Goal: Information Seeking & Learning: Check status

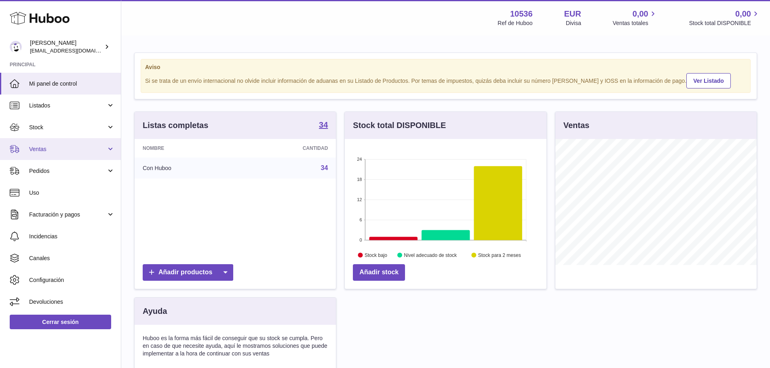
scroll to position [126, 202]
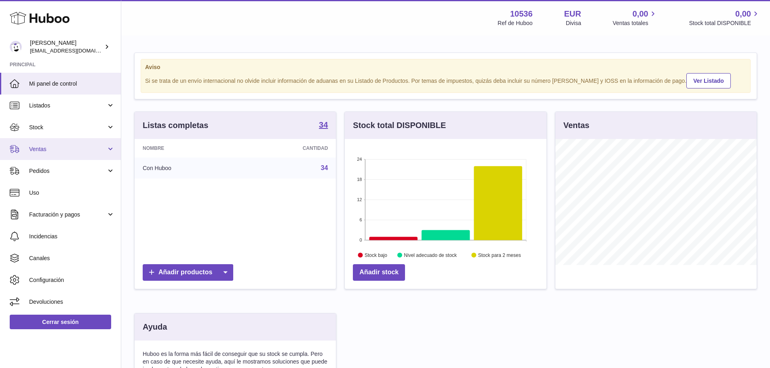
click at [36, 148] on span "Ventas" at bounding box center [67, 149] width 77 height 8
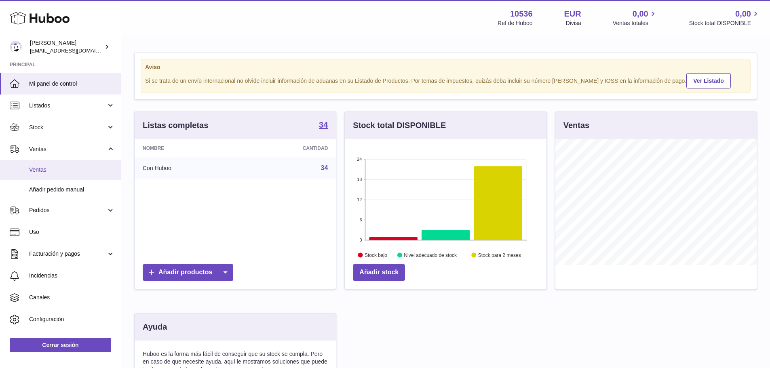
click at [40, 172] on span "Ventas" at bounding box center [72, 170] width 86 height 8
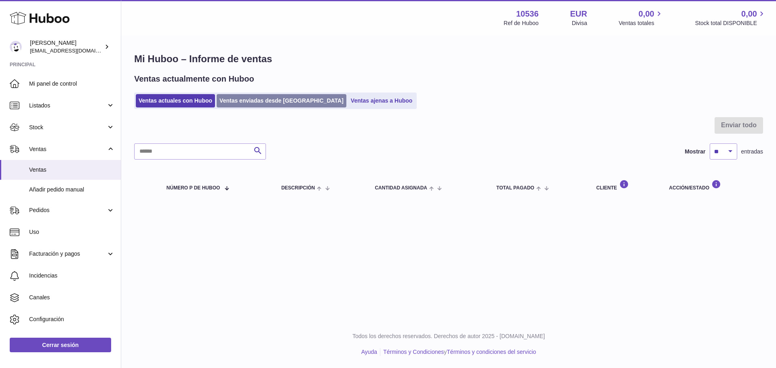
click at [262, 103] on link "Ventas enviadas desde [GEOGRAPHIC_DATA]" at bounding box center [282, 100] width 130 height 13
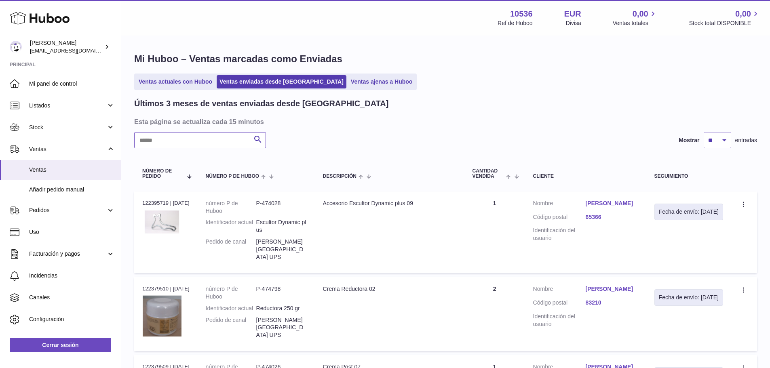
click at [194, 142] on input "text" at bounding box center [200, 140] width 132 height 16
paste input "********"
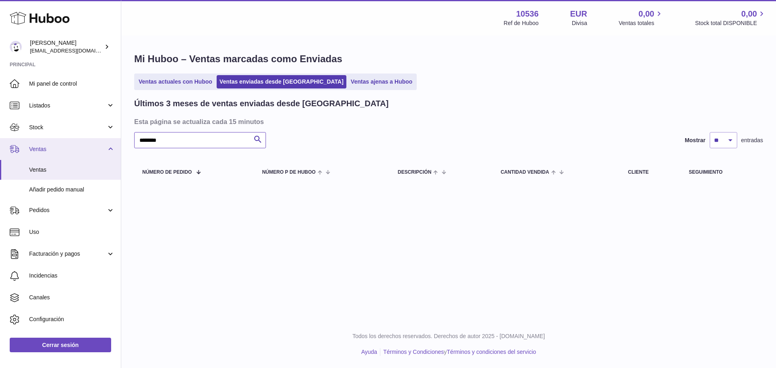
drag, startPoint x: 179, startPoint y: 140, endPoint x: 93, endPoint y: 139, distance: 86.5
click at [93, 139] on div "Huboo [PERSON_NAME] [EMAIL_ADDRESS][DOMAIN_NAME] Principal Mi panel de control …" at bounding box center [388, 184] width 776 height 368
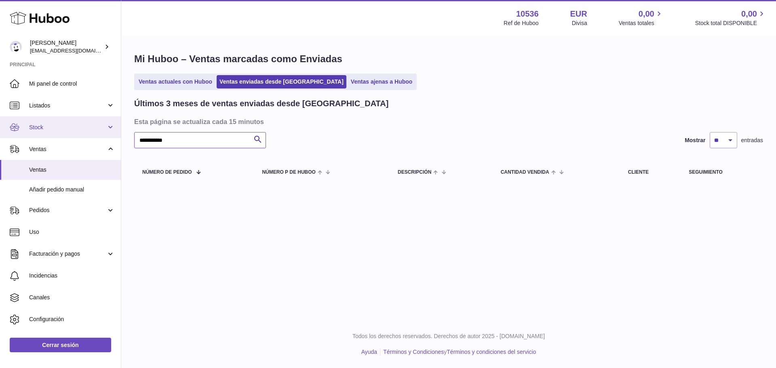
drag, startPoint x: 112, startPoint y: 137, endPoint x: 107, endPoint y: 137, distance: 4.8
click at [107, 137] on div "Huboo [PERSON_NAME] [EMAIL_ADDRESS][DOMAIN_NAME] Principal Mi panel de control …" at bounding box center [388, 184] width 776 height 368
type input "*"
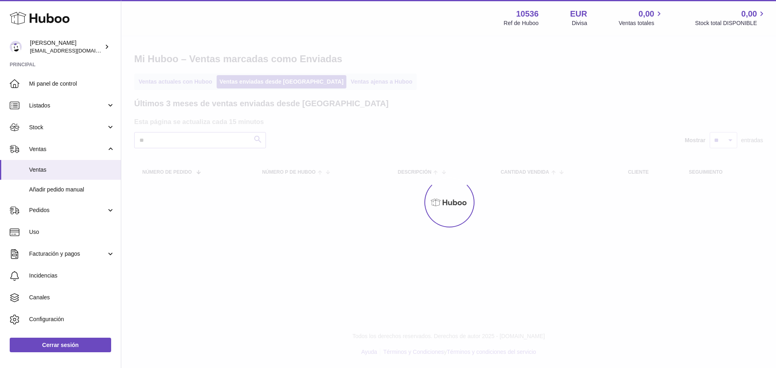
type input "*"
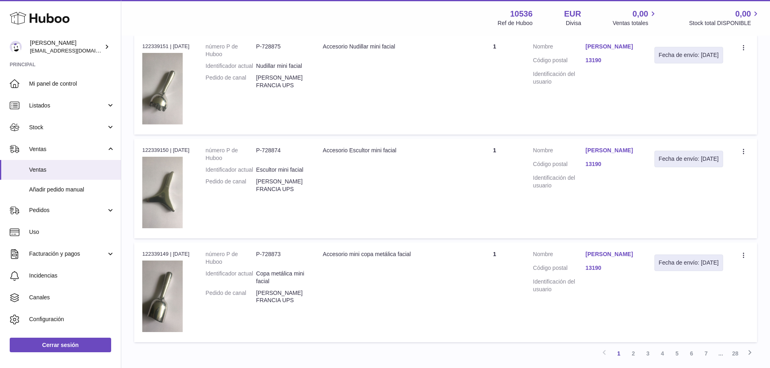
scroll to position [768, 0]
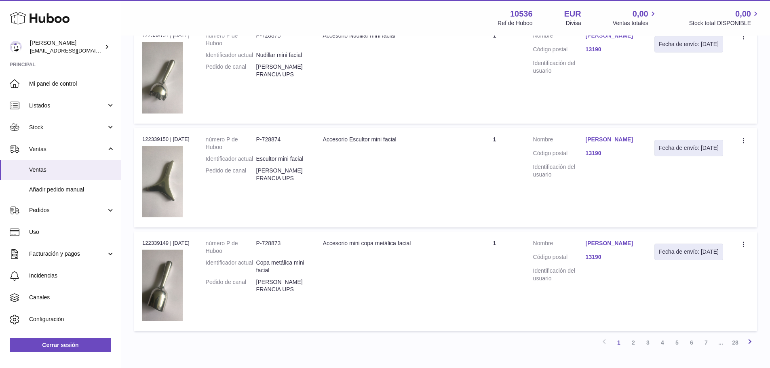
click at [750, 339] on icon at bounding box center [750, 342] width 10 height 10
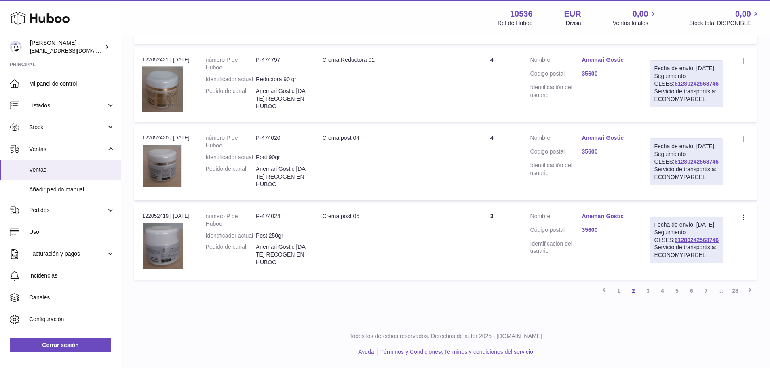
scroll to position [747, 0]
click at [749, 292] on icon at bounding box center [750, 290] width 10 height 10
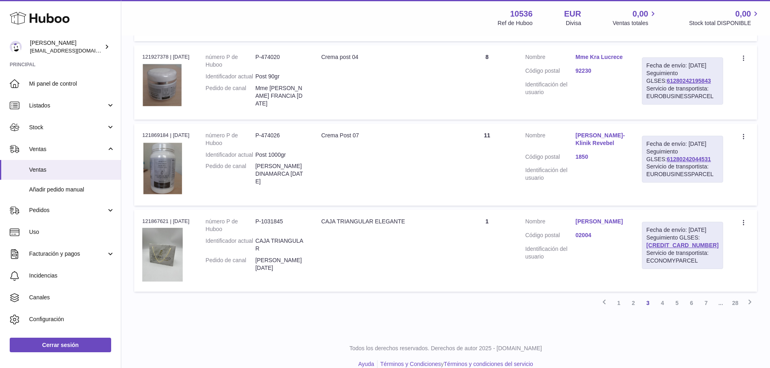
scroll to position [764, 0]
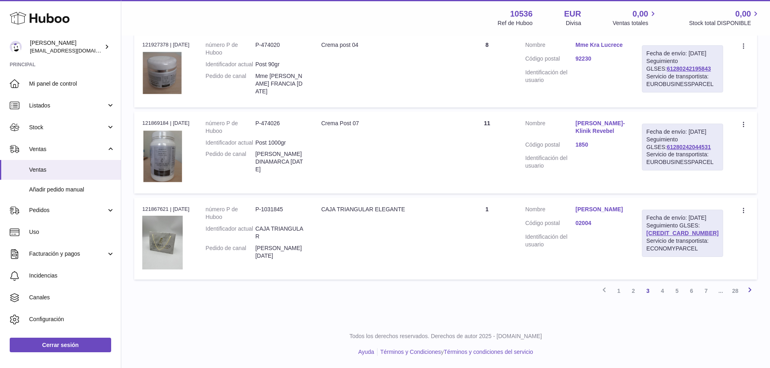
click at [749, 295] on icon at bounding box center [750, 290] width 10 height 10
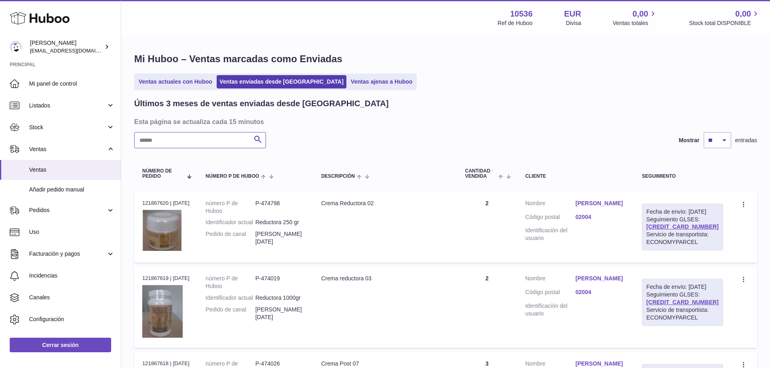
click at [197, 143] on input "text" at bounding box center [200, 140] width 132 height 16
paste input "**********"
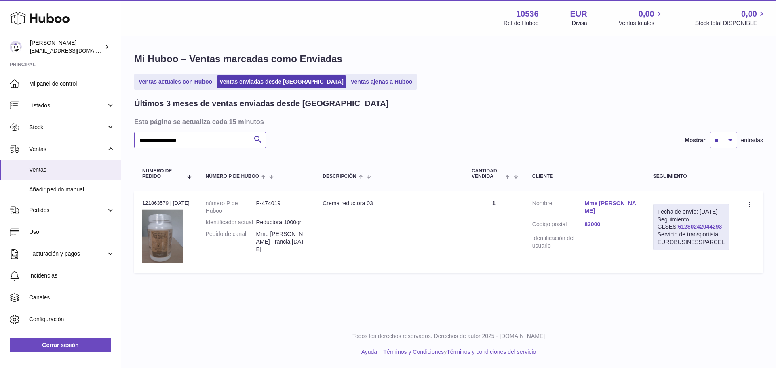
type input "**********"
drag, startPoint x: 708, startPoint y: 234, endPoint x: 654, endPoint y: 234, distance: 53.3
click at [654, 234] on div "Fecha de envío: [DATE] Seguimiento GLSES: 61280242044293 Servicio de transporti…" at bounding box center [691, 227] width 76 height 47
copy link "61280242044293"
